Goal: Download file/media

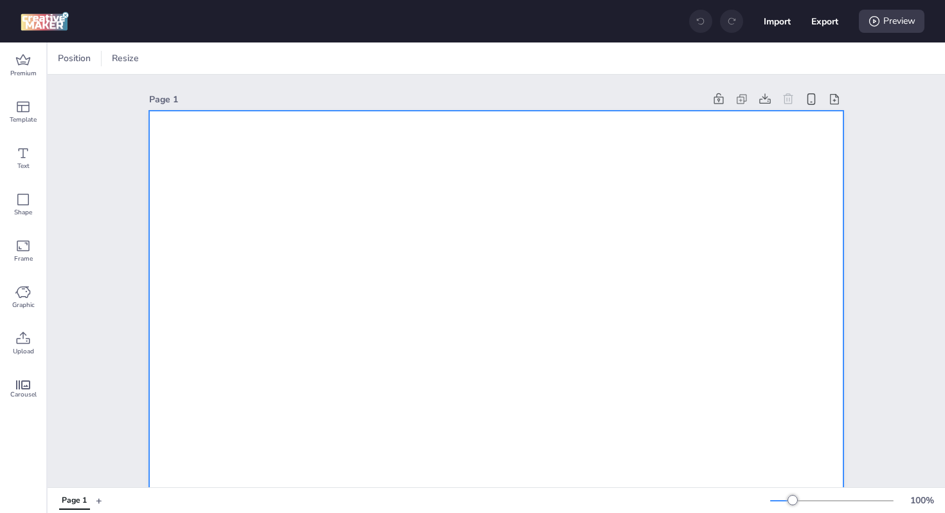
click at [25, 59] on icon at bounding box center [22, 60] width 15 height 15
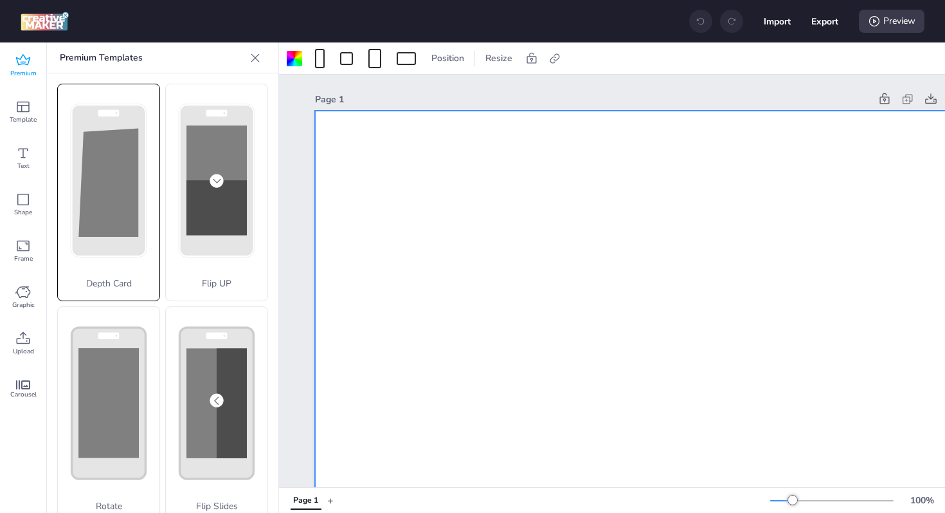
click at [102, 168] on polygon at bounding box center [108, 182] width 60 height 109
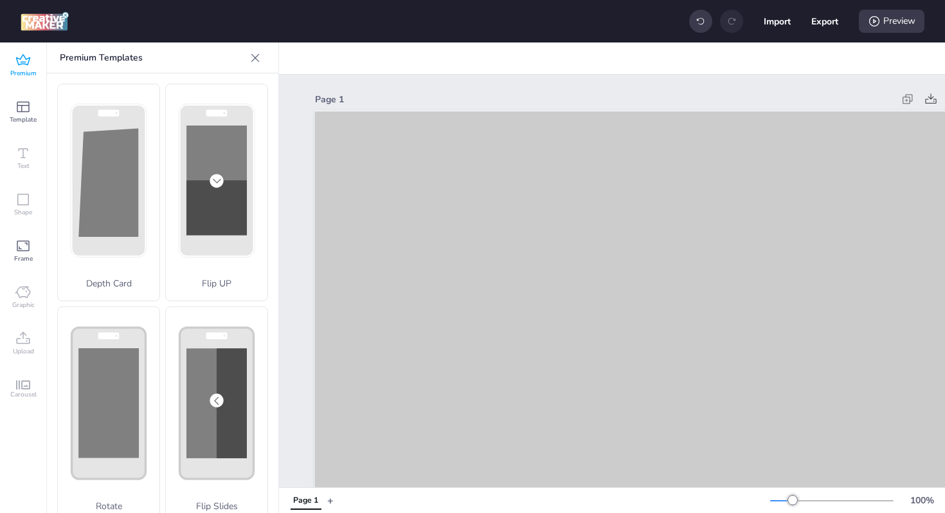
click at [839, 25] on div "Import Export Preview" at bounding box center [806, 21] width 235 height 27
click at [832, 23] on button "Export" at bounding box center [825, 21] width 27 height 27
select select "html"
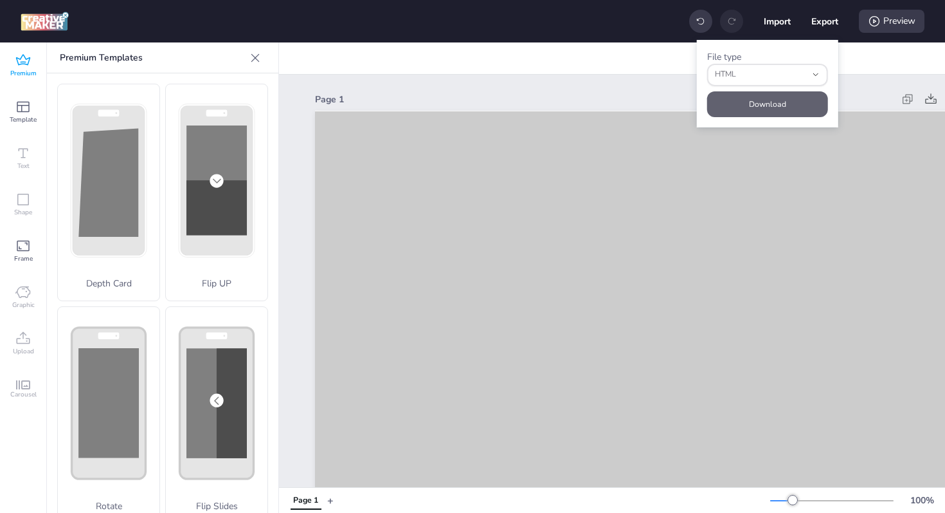
click at [772, 97] on button "Download" at bounding box center [767, 104] width 121 height 26
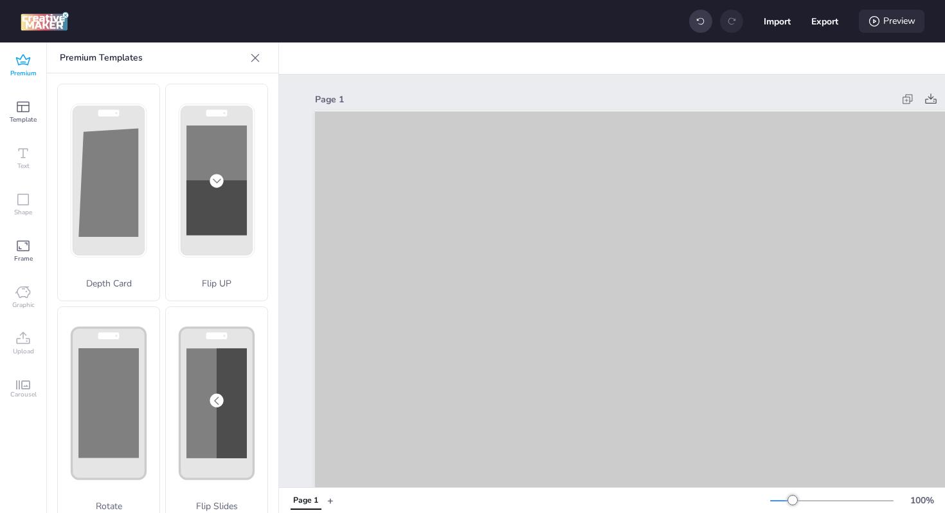
click at [876, 24] on icon at bounding box center [874, 21] width 13 height 13
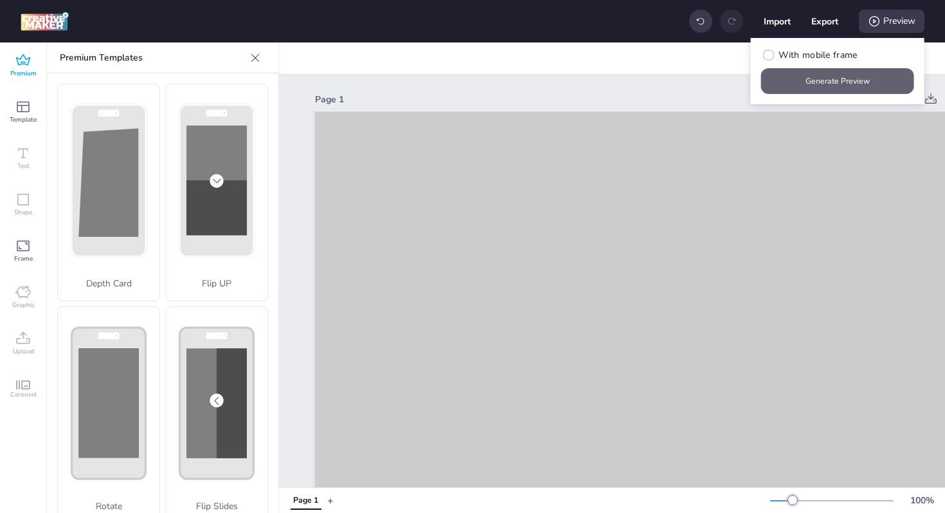
click at [853, 75] on button "Generate Preview" at bounding box center [837, 81] width 153 height 26
